Goal: Task Accomplishment & Management: Manage account settings

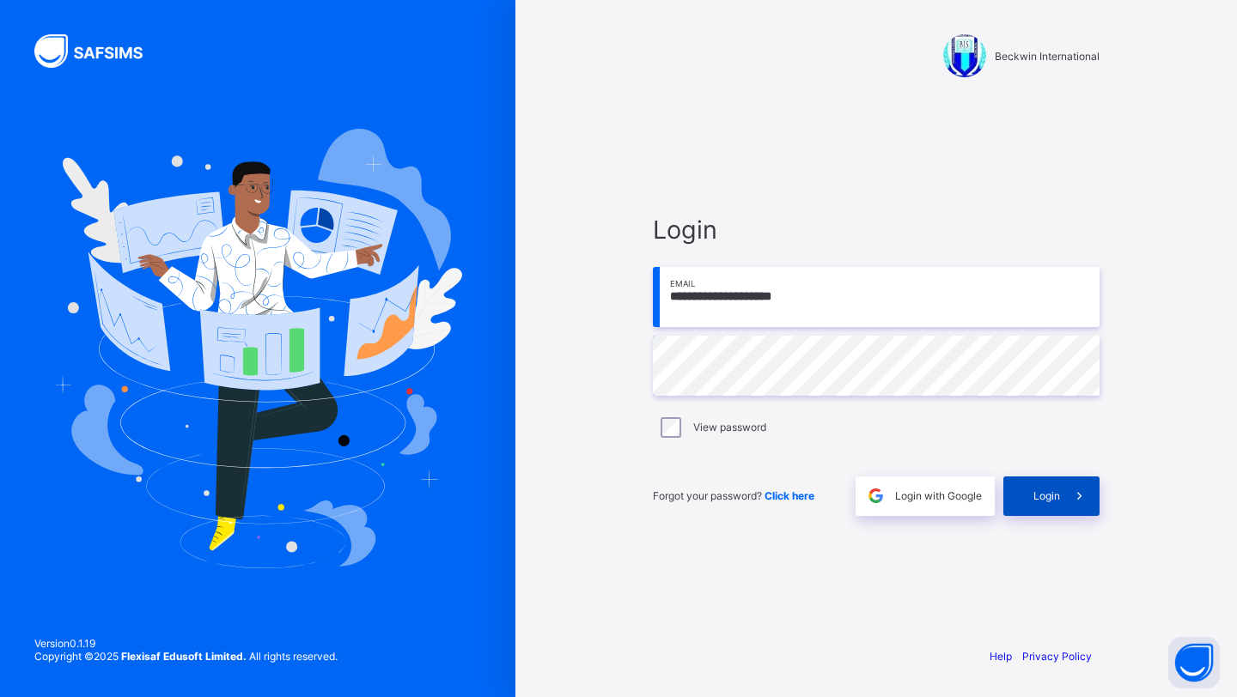
click at [1041, 502] on span "Login" at bounding box center [1046, 495] width 27 height 13
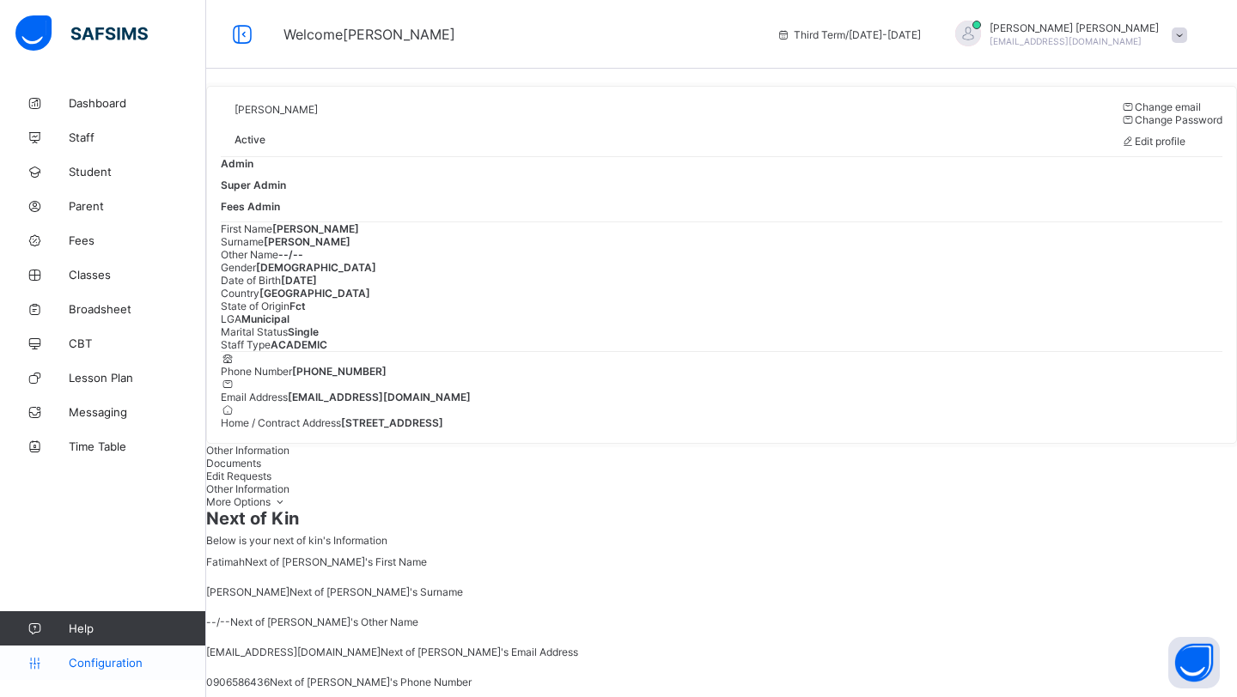
click at [100, 672] on link "Configuration" at bounding box center [102, 663] width 205 height 34
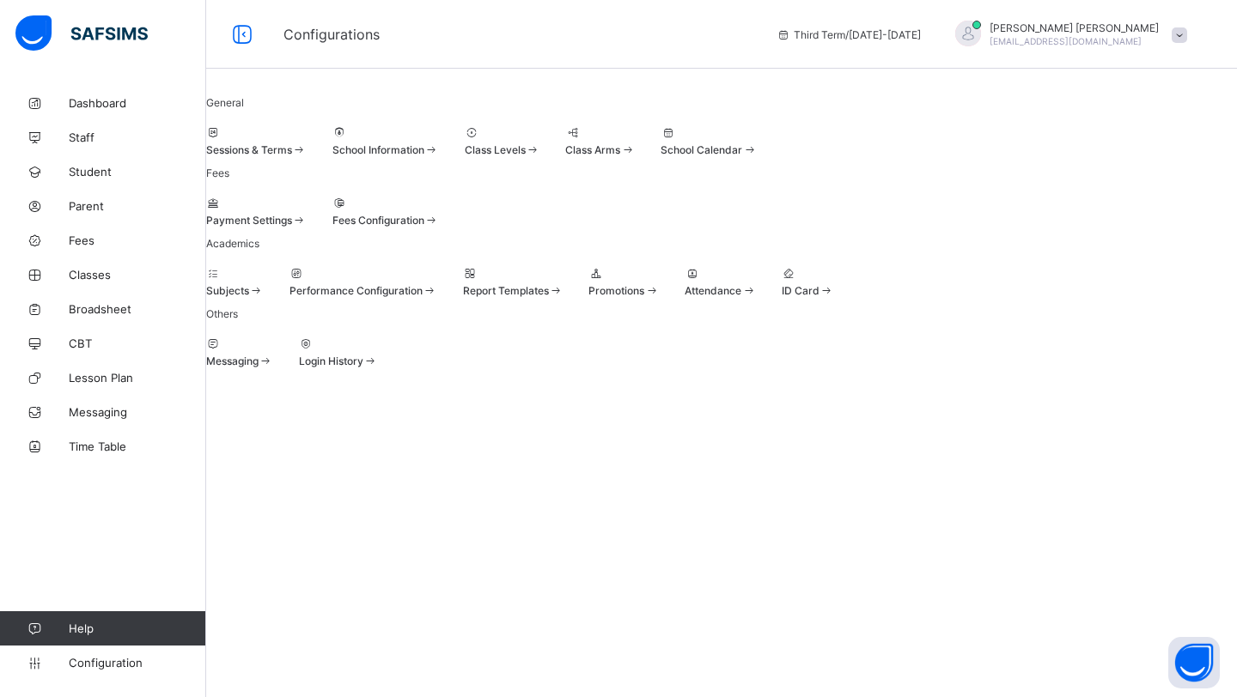
click at [1168, 46] on div "[PERSON_NAME] [PERSON_NAME][EMAIL_ADDRESS][DOMAIN_NAME]" at bounding box center [1067, 35] width 258 height 28
click at [1132, 167] on span "Subscription" at bounding box center [1117, 167] width 86 height 13
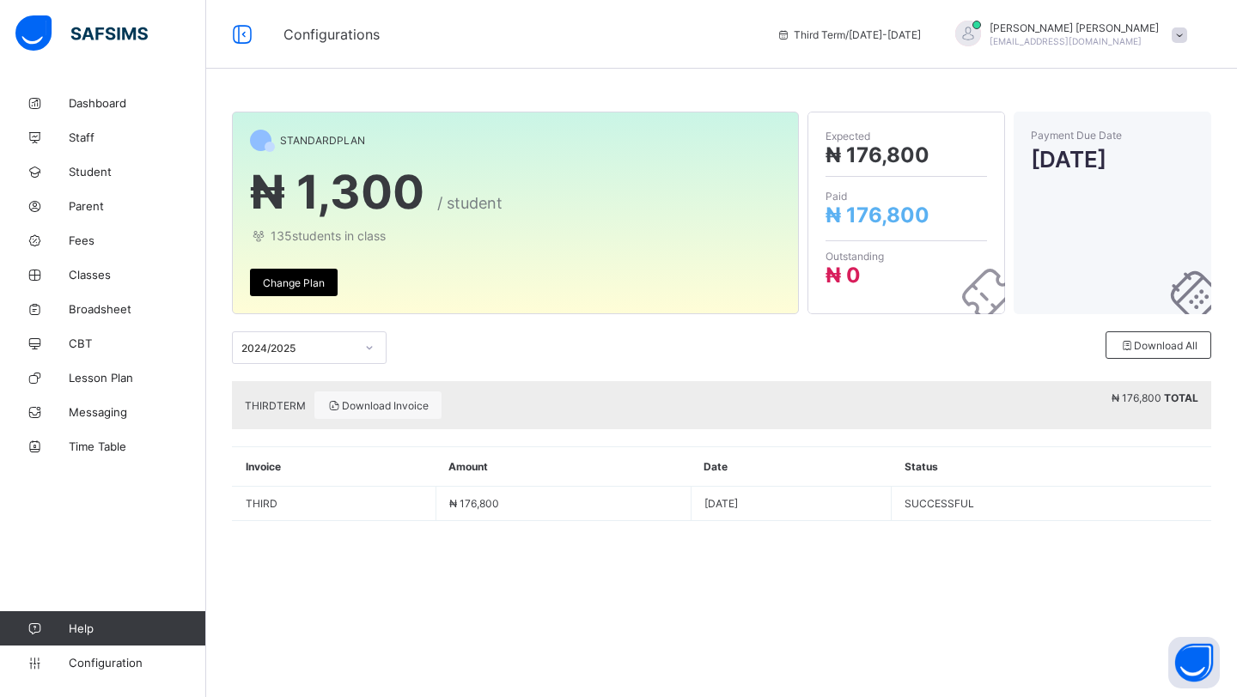
click at [302, 291] on div "Change Plan" at bounding box center [294, 282] width 88 height 27
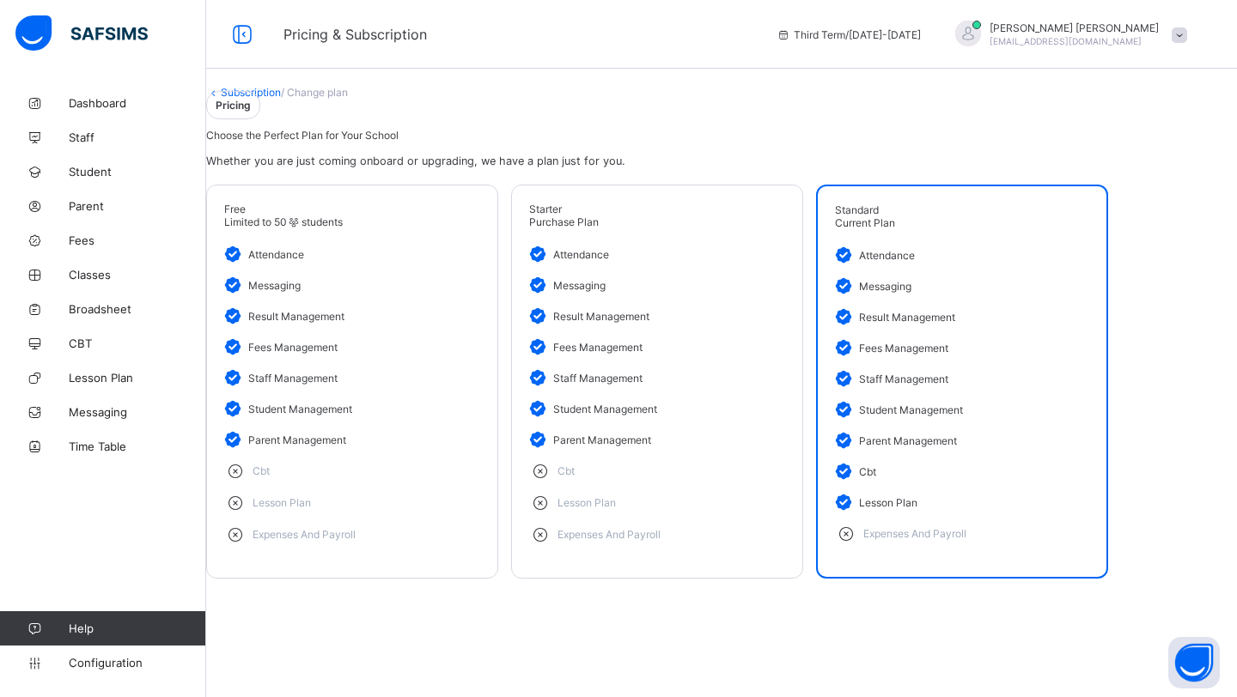
scroll to position [50, 0]
click at [939, 229] on div "Current Plan" at bounding box center [962, 222] width 254 height 13
click at [260, 99] on span "Pricing" at bounding box center [233, 105] width 54 height 28
click at [1189, 666] on button "Open asap" at bounding box center [1194, 663] width 52 height 52
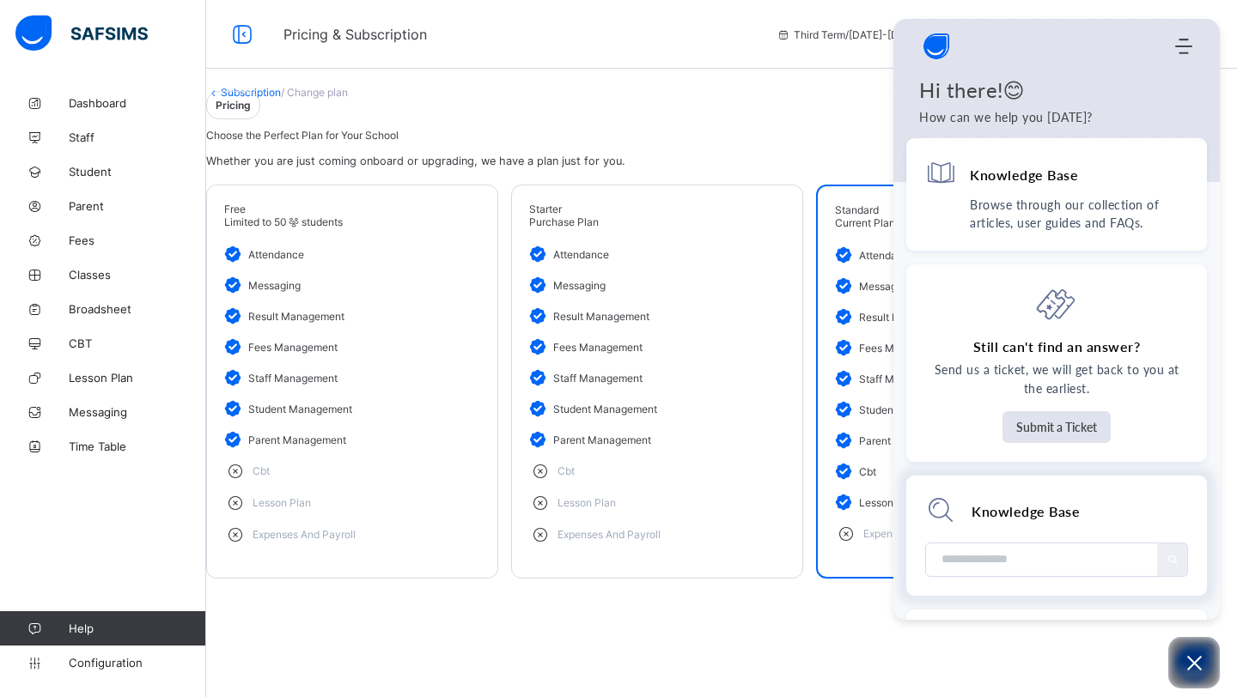
click at [992, 563] on input "Module search widget" at bounding box center [1042, 560] width 206 height 33
type input "*****"
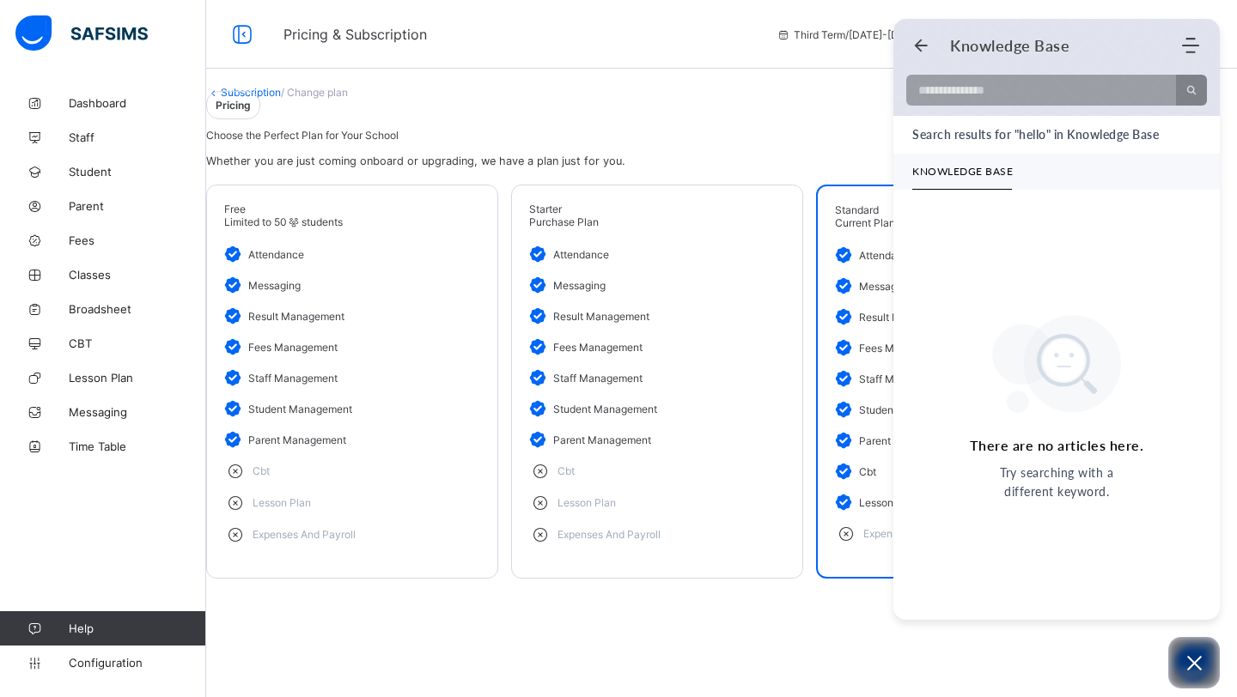
click at [260, 104] on span "Pricing" at bounding box center [233, 105] width 54 height 28
click at [921, 38] on icon "Back" at bounding box center [920, 45] width 17 height 17
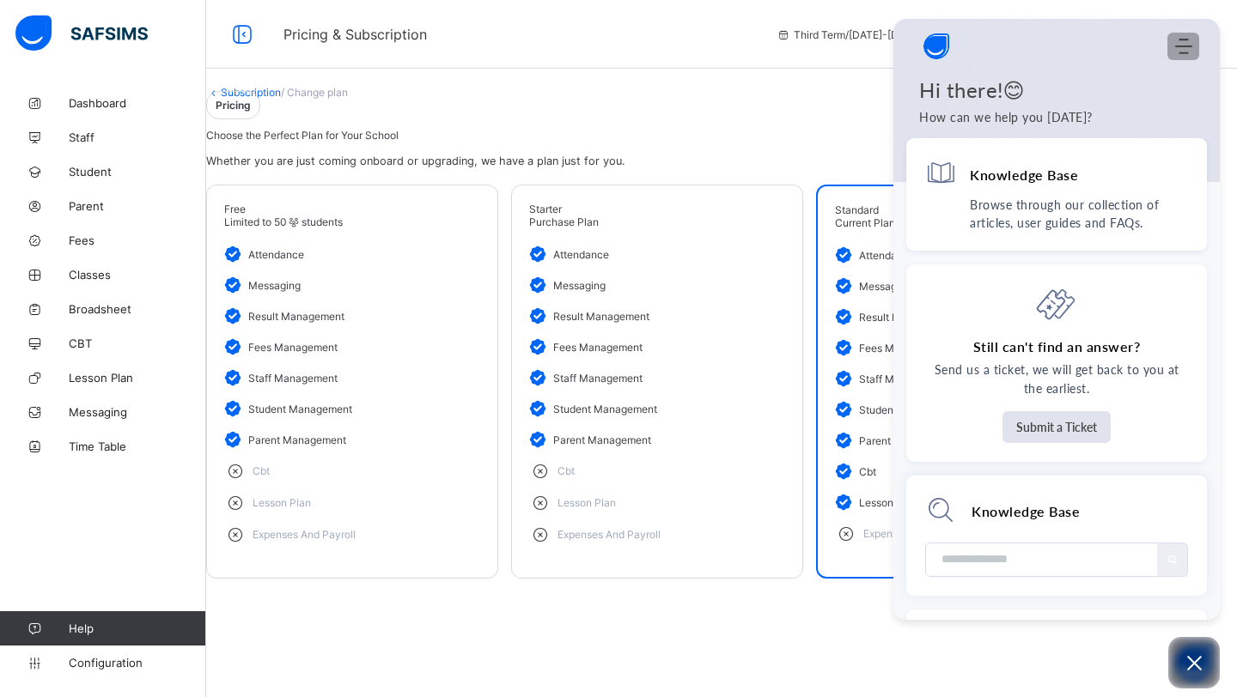
click at [1184, 43] on icon "Modules Menu" at bounding box center [1183, 46] width 17 height 17
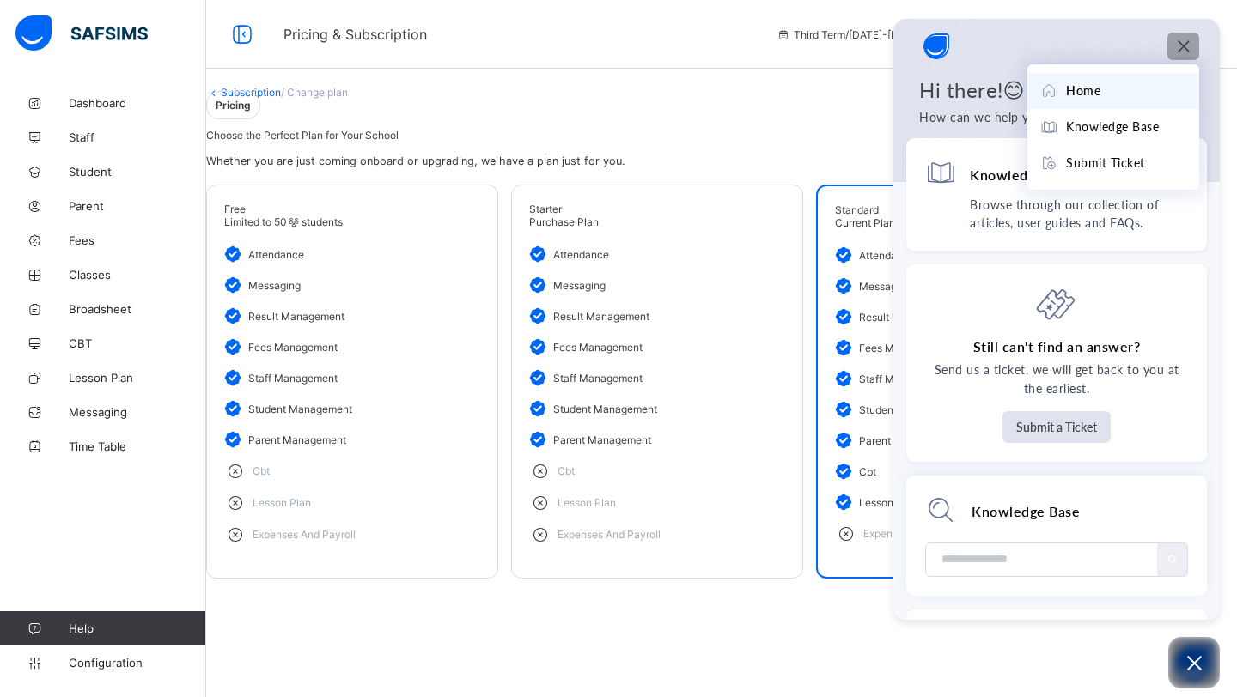
click at [1097, 88] on span "Home" at bounding box center [1083, 91] width 34 height 19
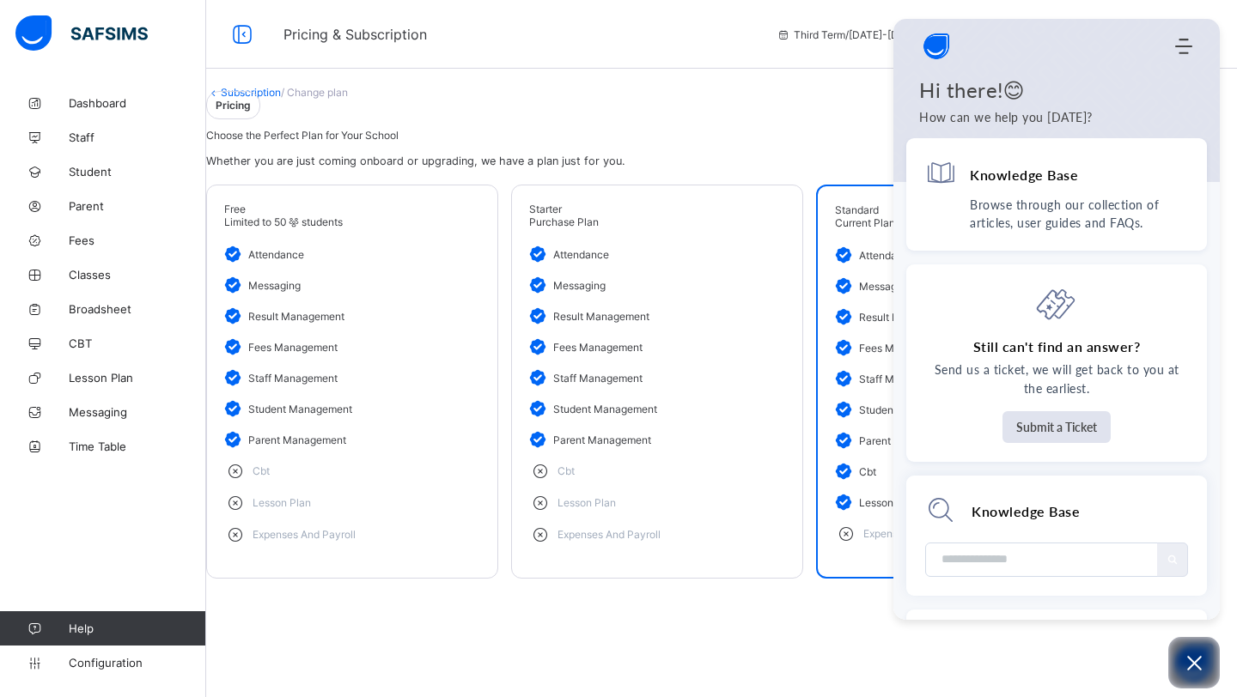
click at [728, 86] on div "Subscription / Change plan" at bounding box center [721, 92] width 1031 height 13
click at [1197, 661] on icon "Open asap" at bounding box center [1193, 663] width 21 height 21
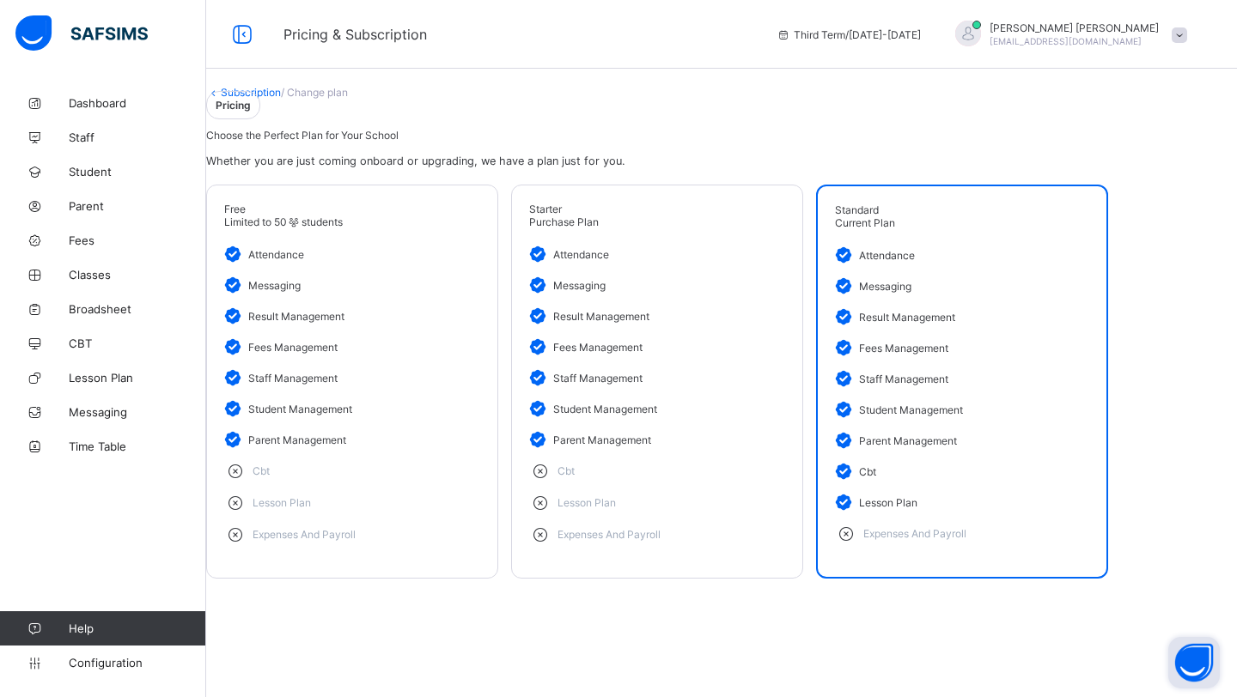
click at [281, 86] on link "Subscription" at bounding box center [251, 92] width 60 height 13
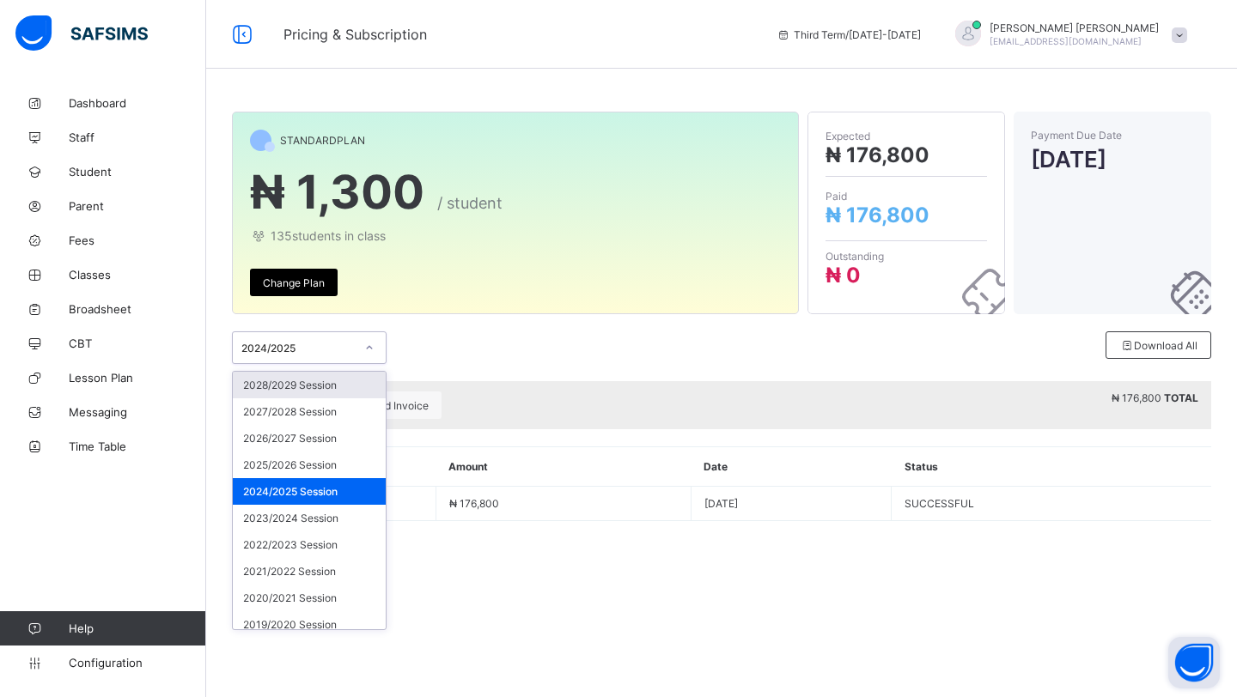
click at [319, 345] on div "2024/2025" at bounding box center [297, 348] width 113 height 13
click at [294, 464] on div "2025/2026 Session" at bounding box center [309, 465] width 153 height 27
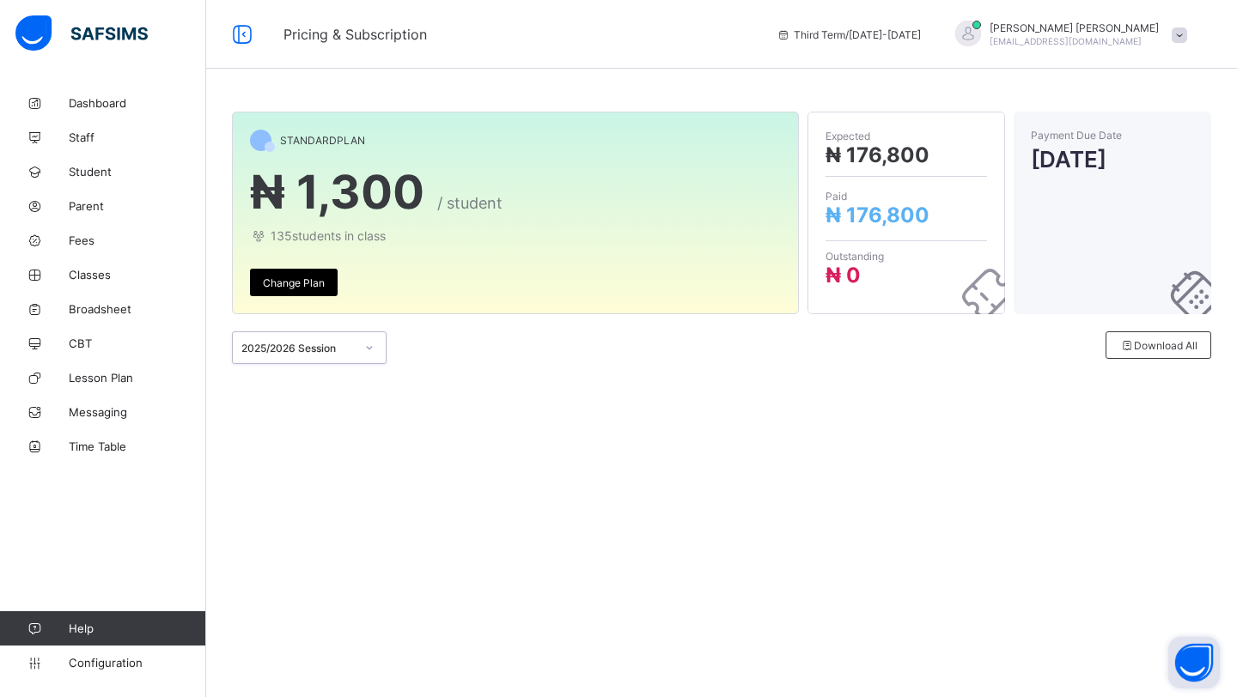
click at [299, 288] on span "Change Plan" at bounding box center [294, 283] width 62 height 13
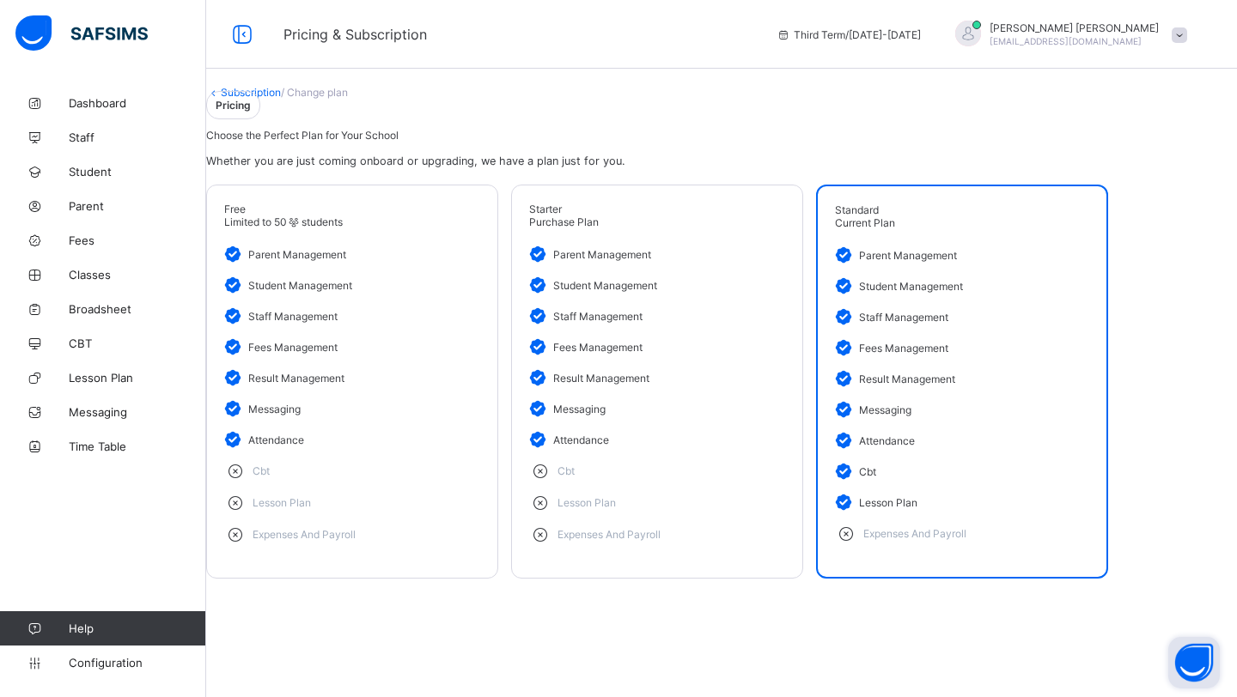
scroll to position [50, 0]
click at [895, 229] on span "Current Plan" at bounding box center [865, 222] width 60 height 13
click at [1089, 210] on div at bounding box center [1089, 210] width 0 height 0
